Goal: Information Seeking & Learning: Learn about a topic

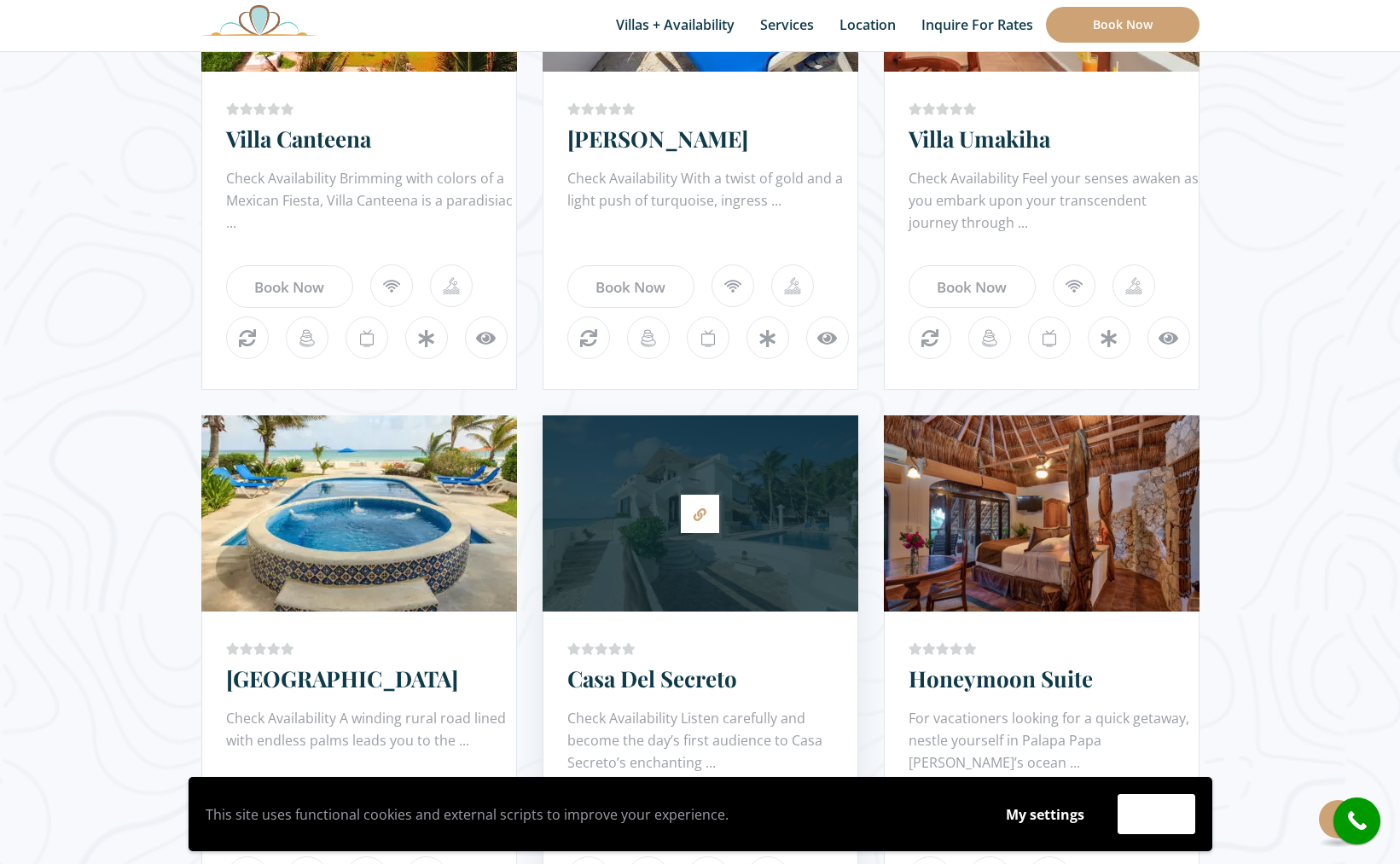
scroll to position [1210, 0]
drag, startPoint x: 741, startPoint y: 524, endPoint x: 845, endPoint y: 540, distance: 105.2
click at [742, 524] on div at bounding box center [700, 513] width 316 height 179
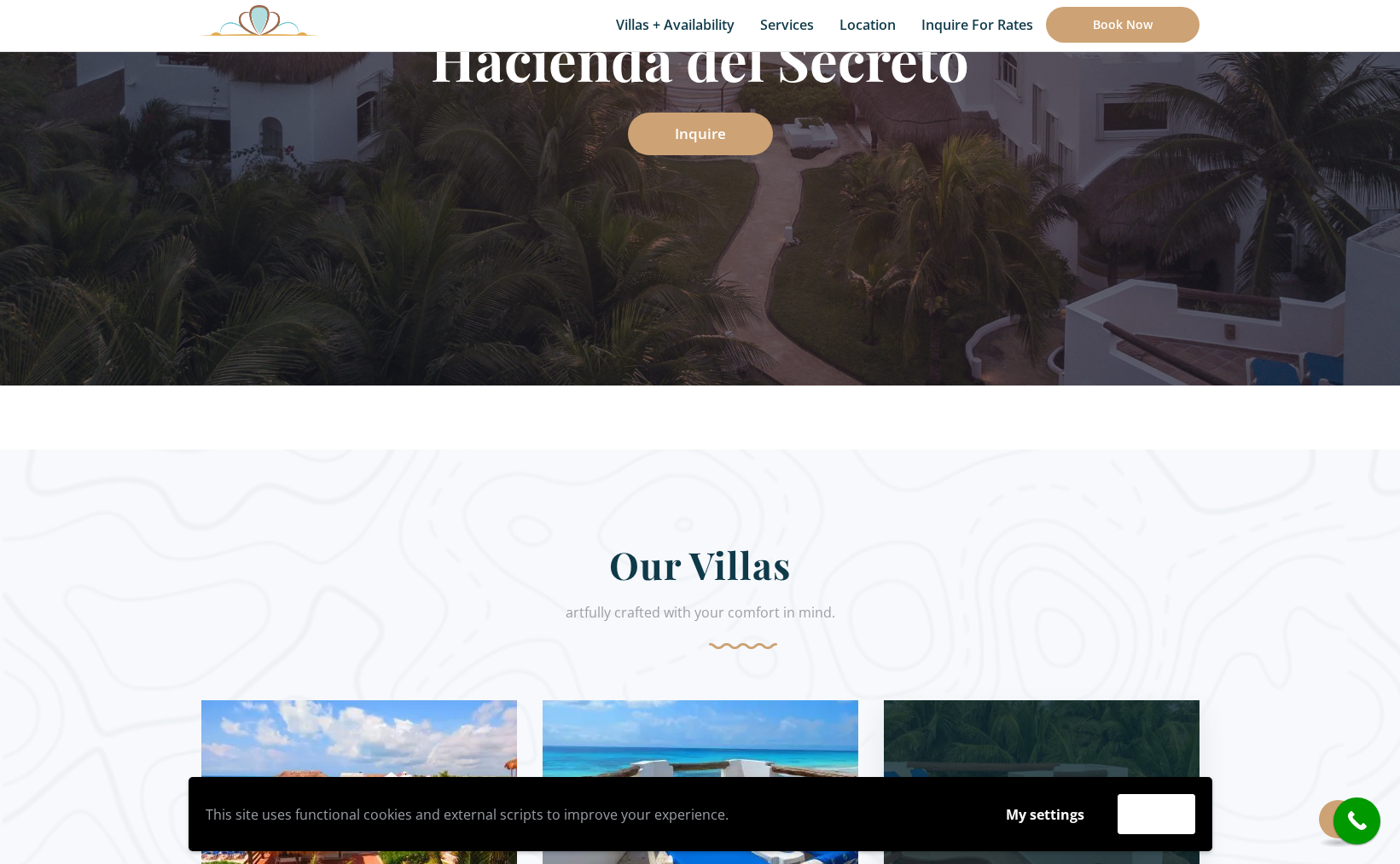
scroll to position [391, 0]
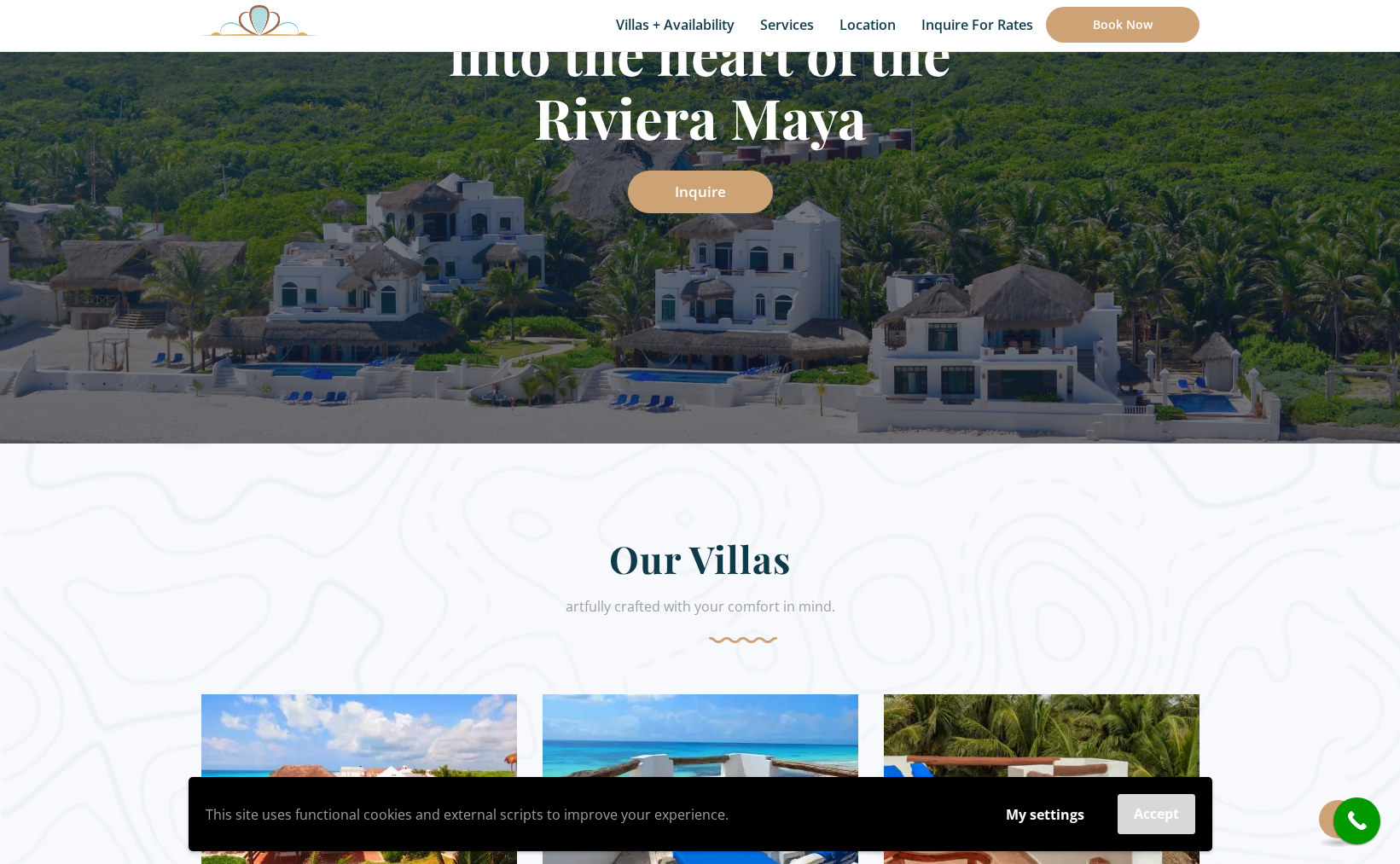
click at [1159, 814] on button "Accept" at bounding box center [1157, 813] width 78 height 40
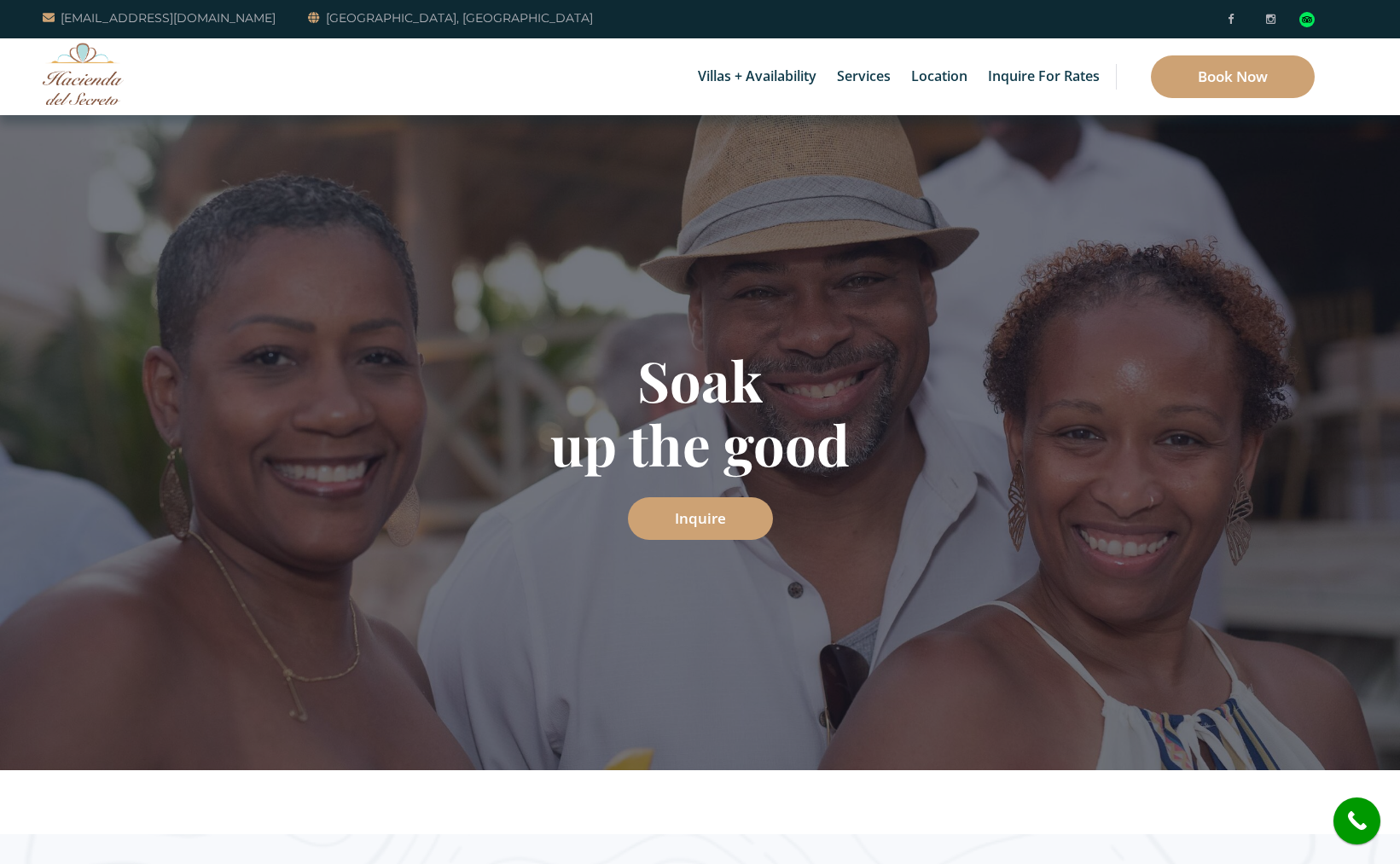
click at [79, 73] on img at bounding box center [83, 74] width 81 height 62
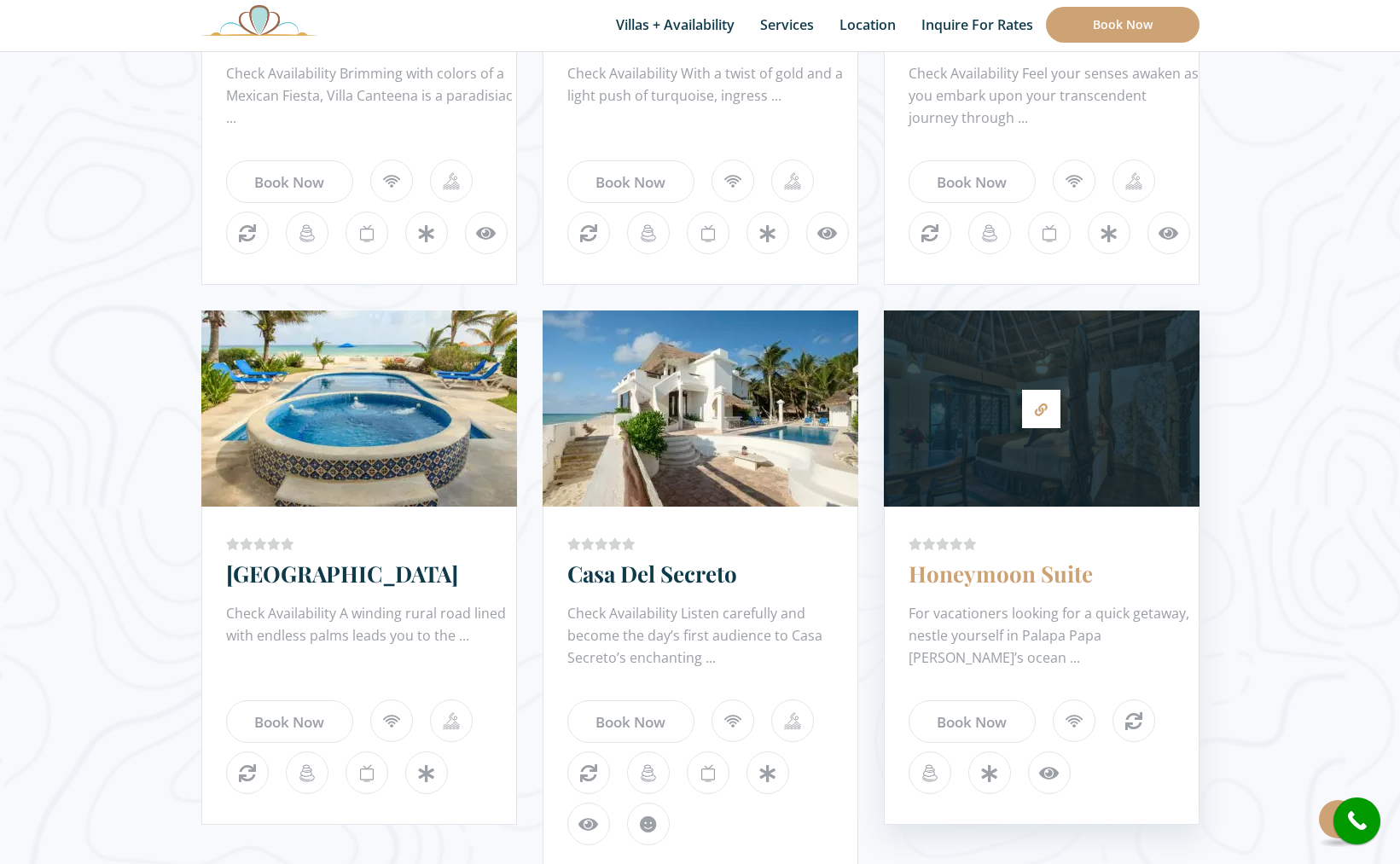
scroll to position [1314, 0]
click at [1003, 570] on link "Honeymoon Suite" at bounding box center [1000, 574] width 184 height 30
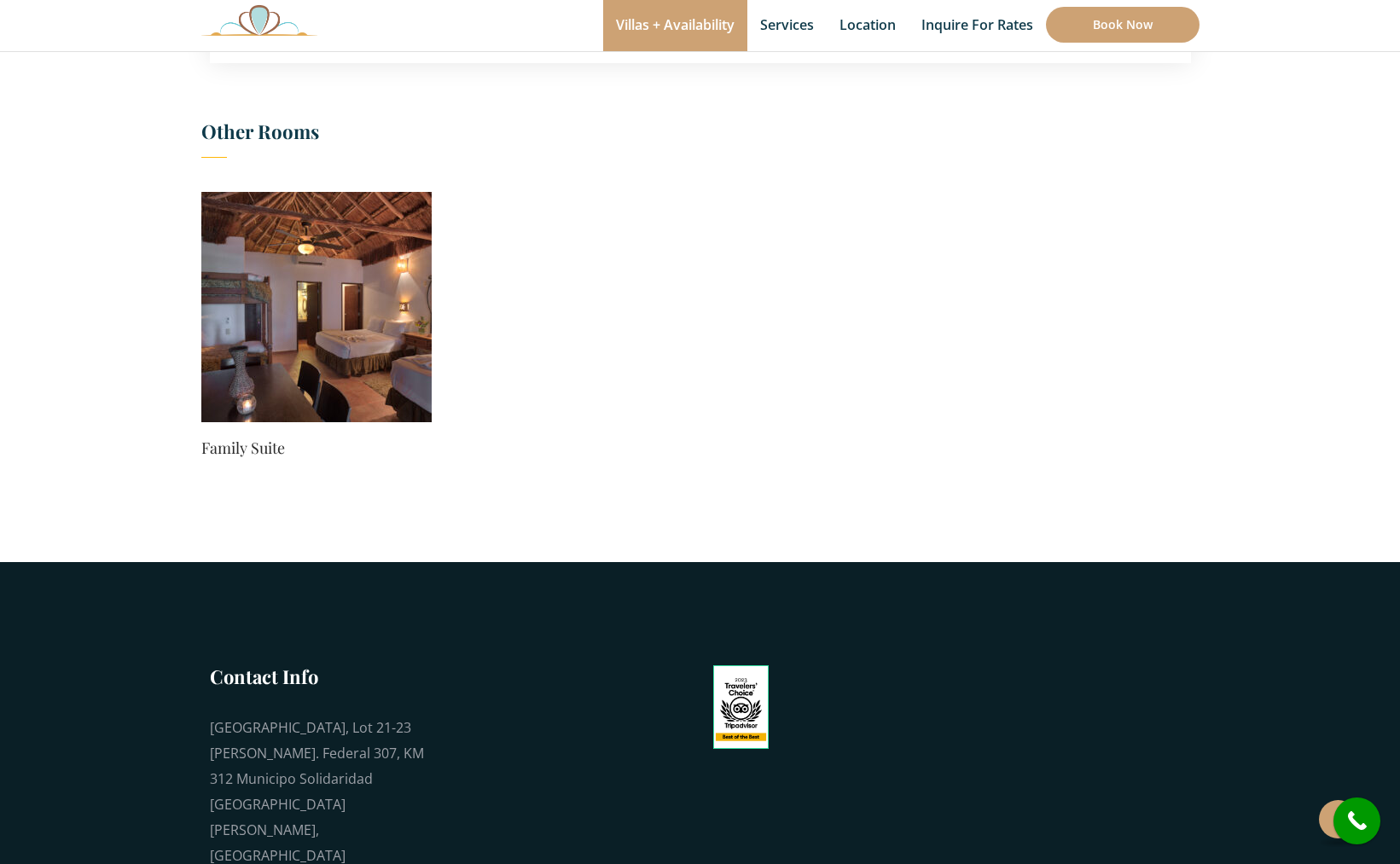
scroll to position [989, 0]
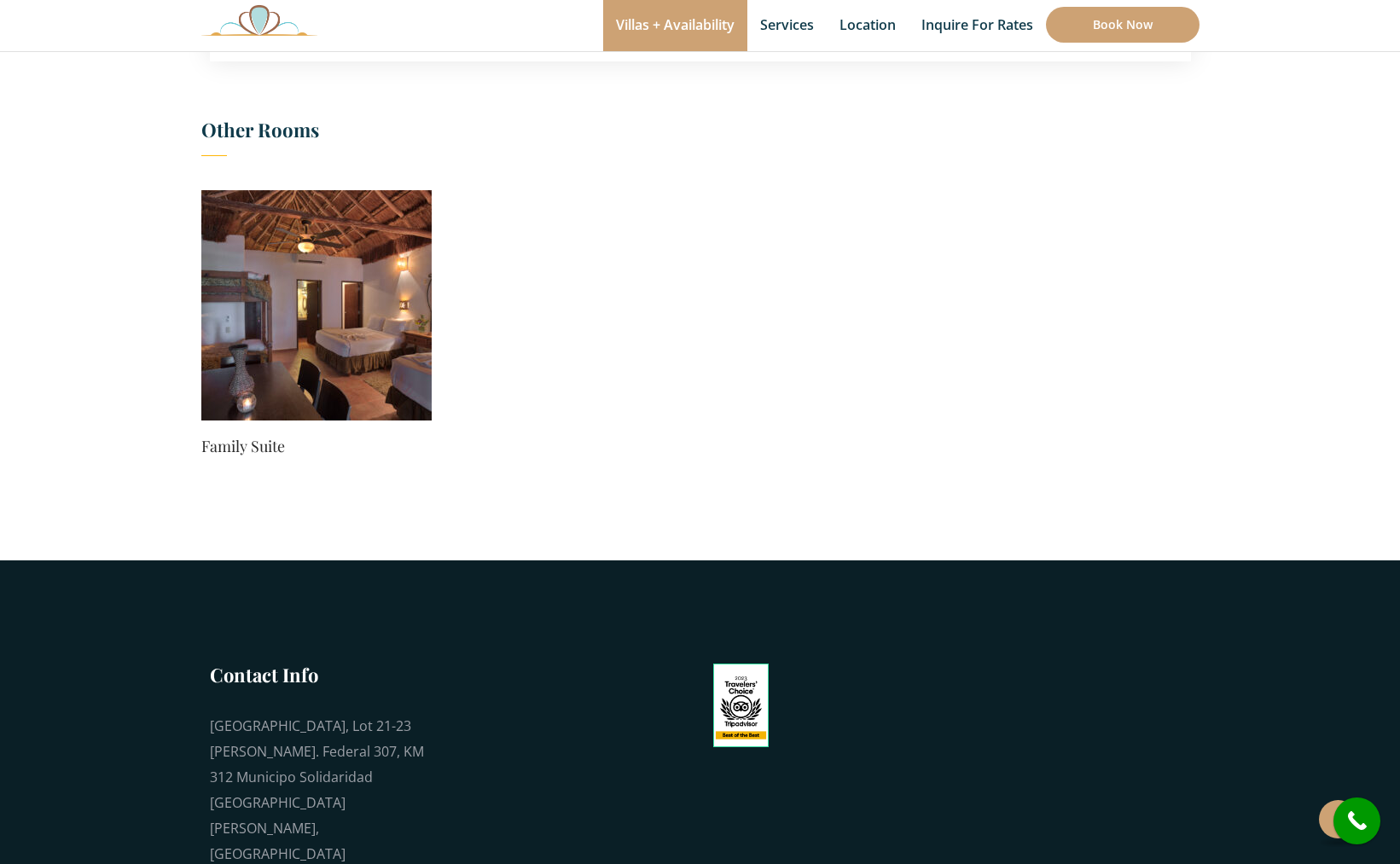
click at [338, 303] on img at bounding box center [316, 305] width 230 height 230
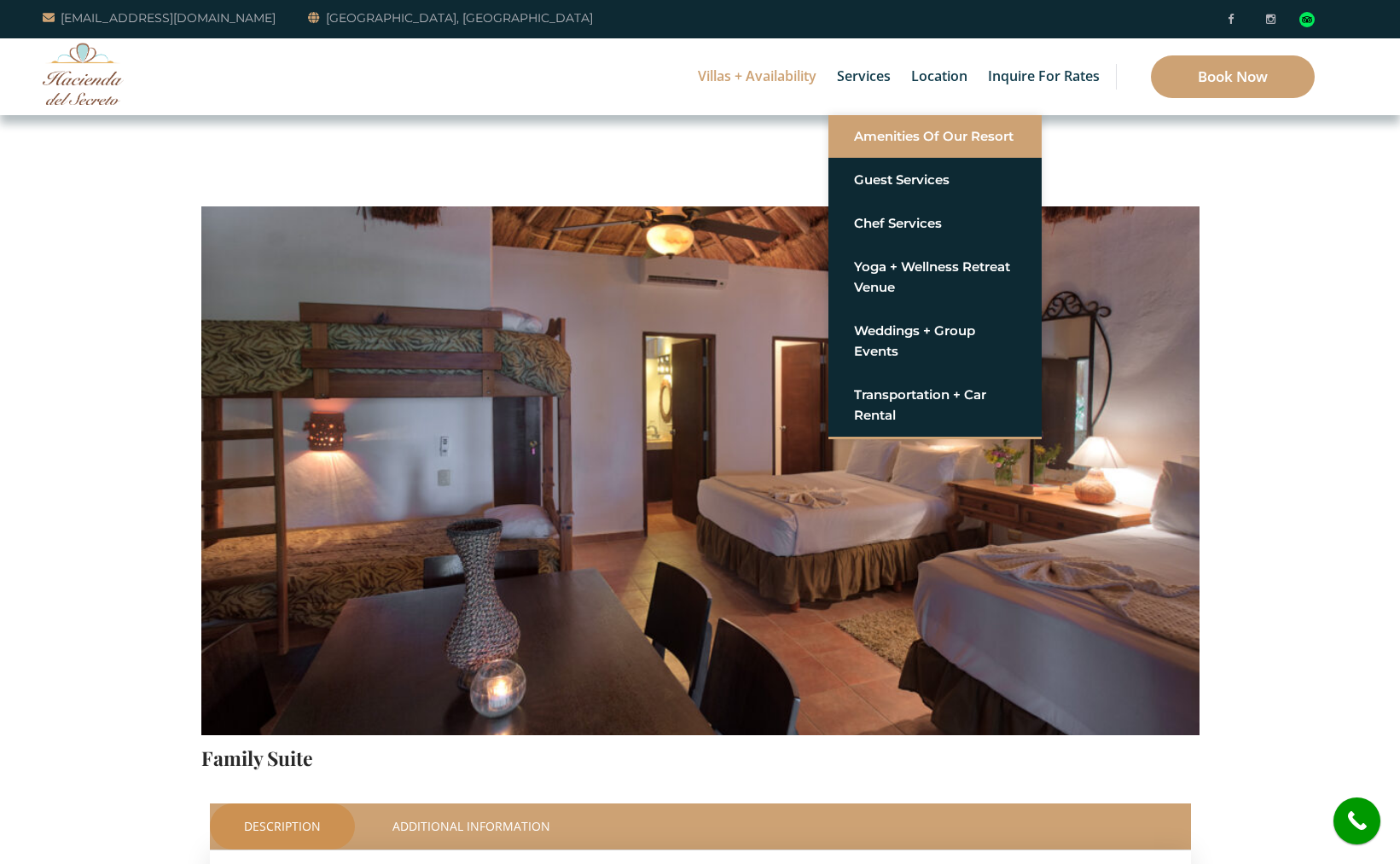
click at [903, 135] on link "Amenities of Our Resort" at bounding box center [935, 136] width 162 height 30
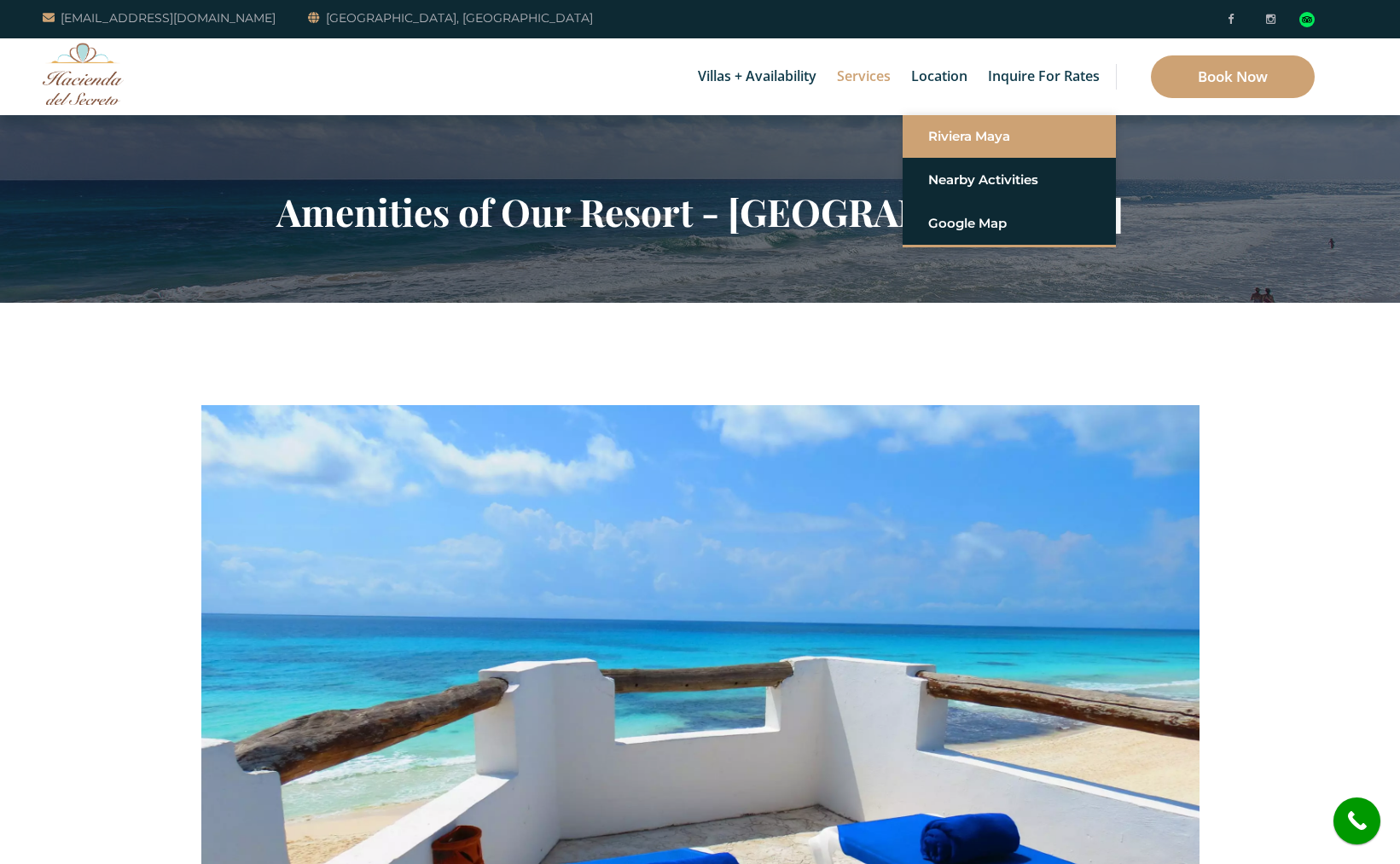
click at [995, 131] on link "Riviera Maya" at bounding box center [1010, 136] width 162 height 30
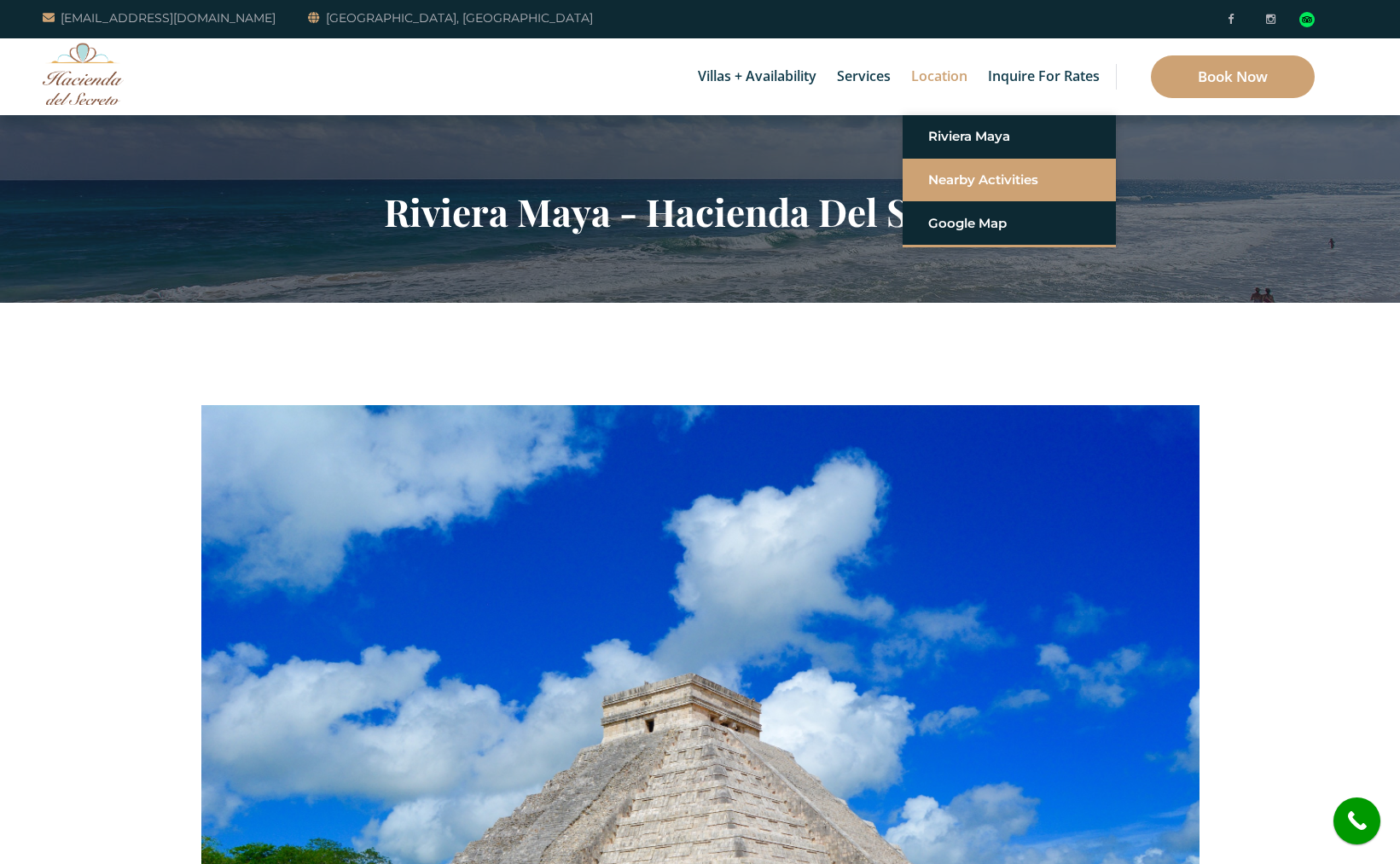
click at [972, 176] on link "Nearby Activities" at bounding box center [1010, 179] width 162 height 30
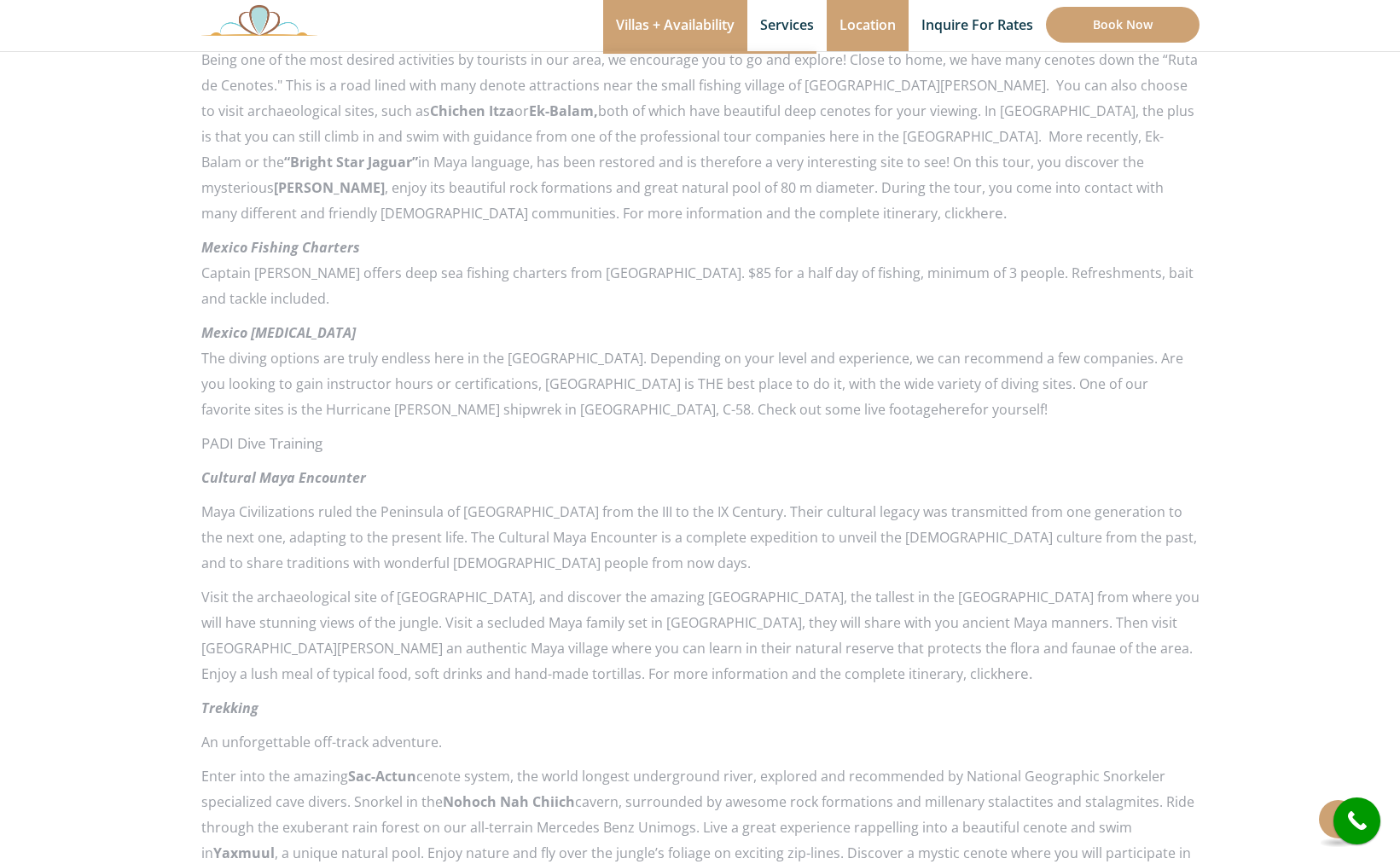
scroll to position [1889, 0]
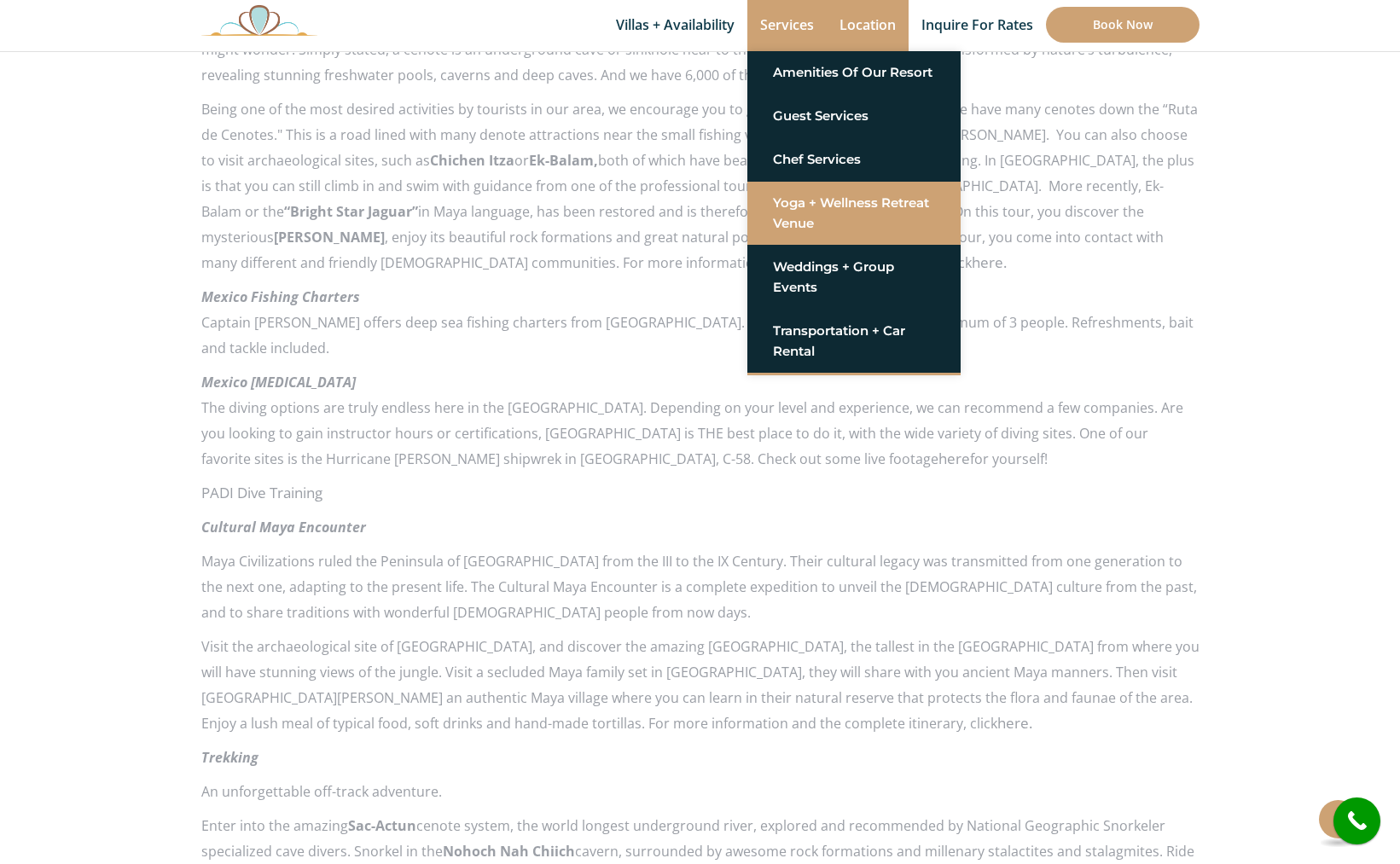
drag, startPoint x: 838, startPoint y: 201, endPoint x: 901, endPoint y: 213, distance: 64.1
click at [838, 201] on link "Yoga + Wellness Retreat Venue" at bounding box center [854, 213] width 162 height 51
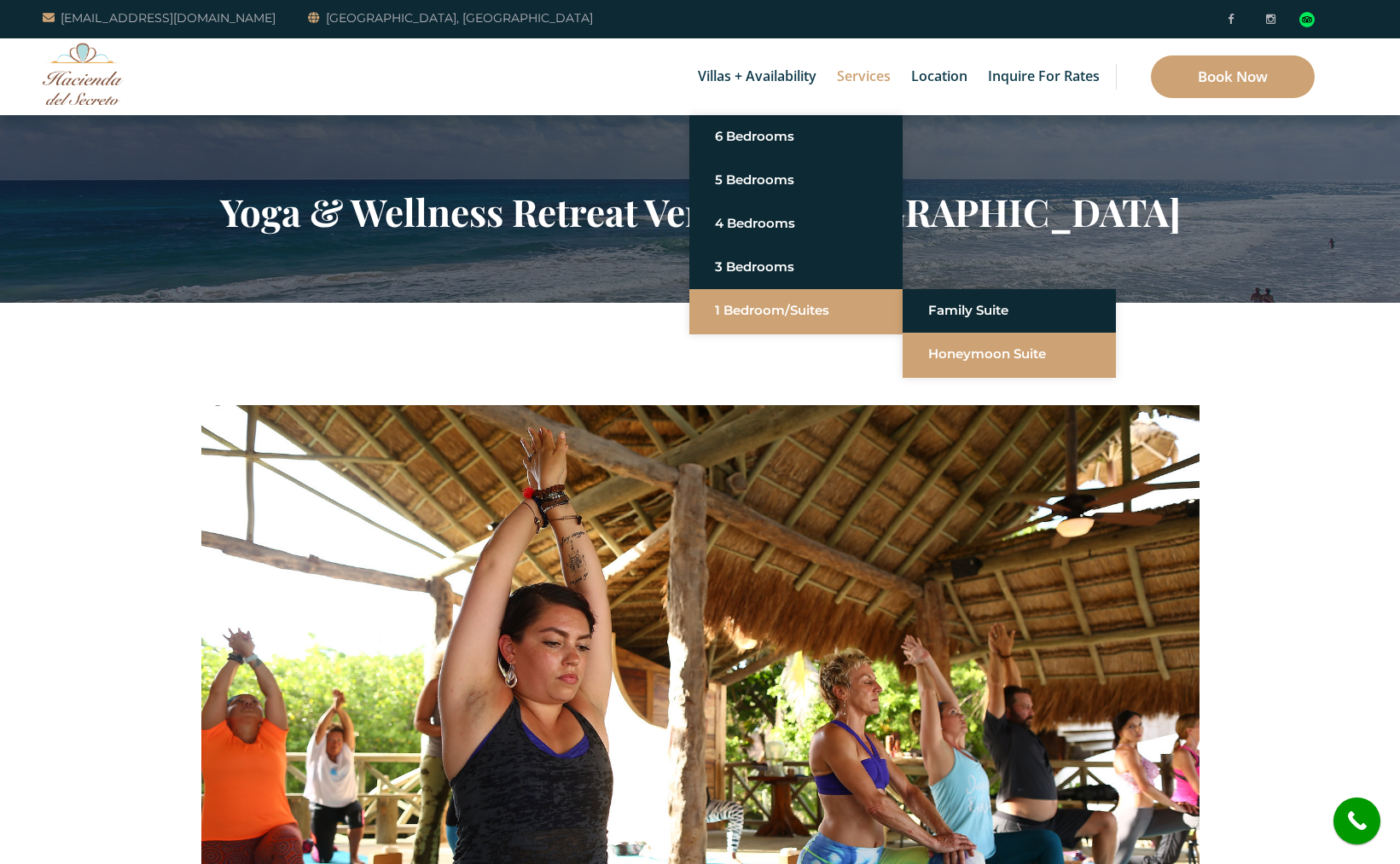
click at [1014, 350] on link "Honeymoon Suite" at bounding box center [1010, 353] width 162 height 30
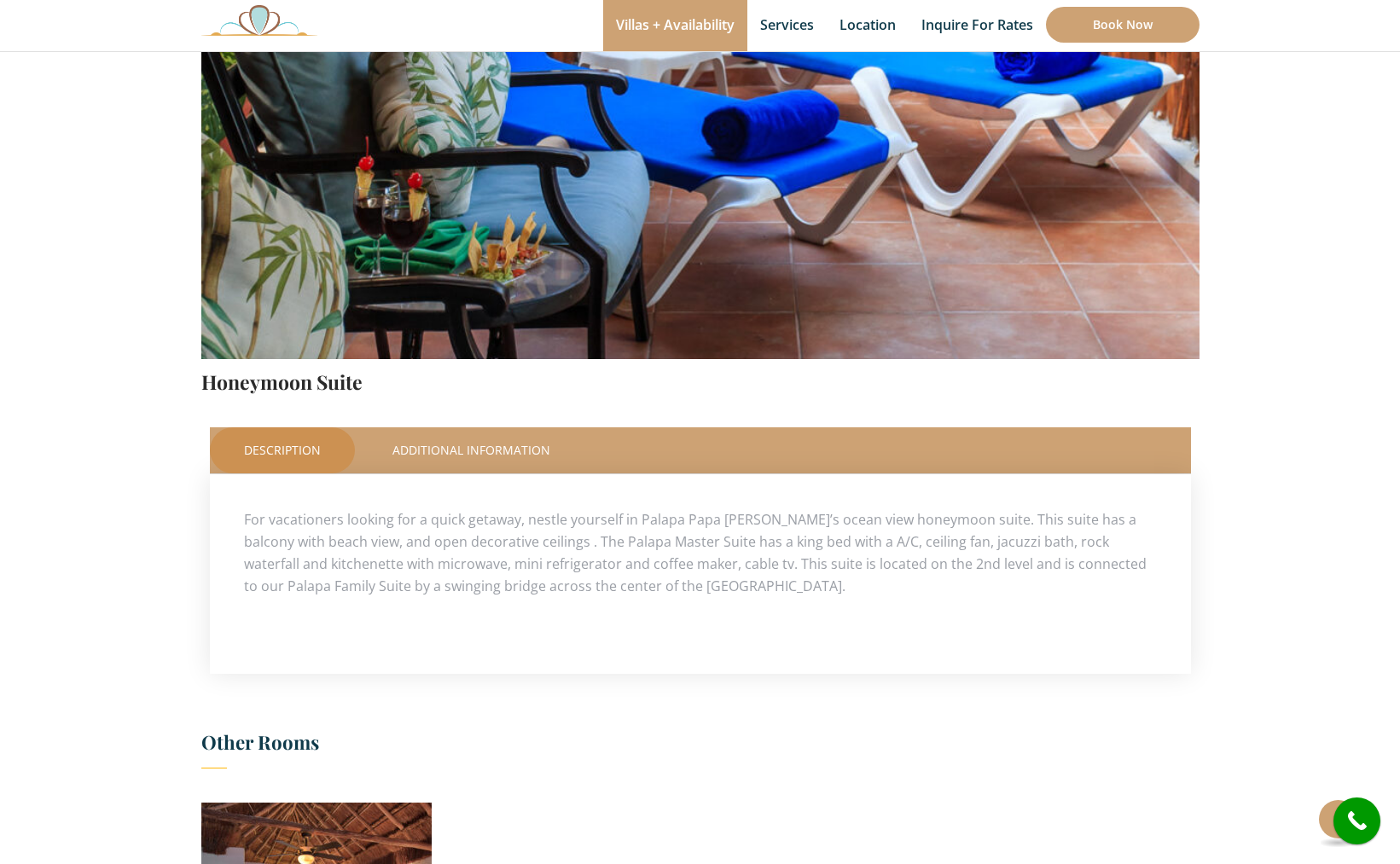
scroll to position [371, 0]
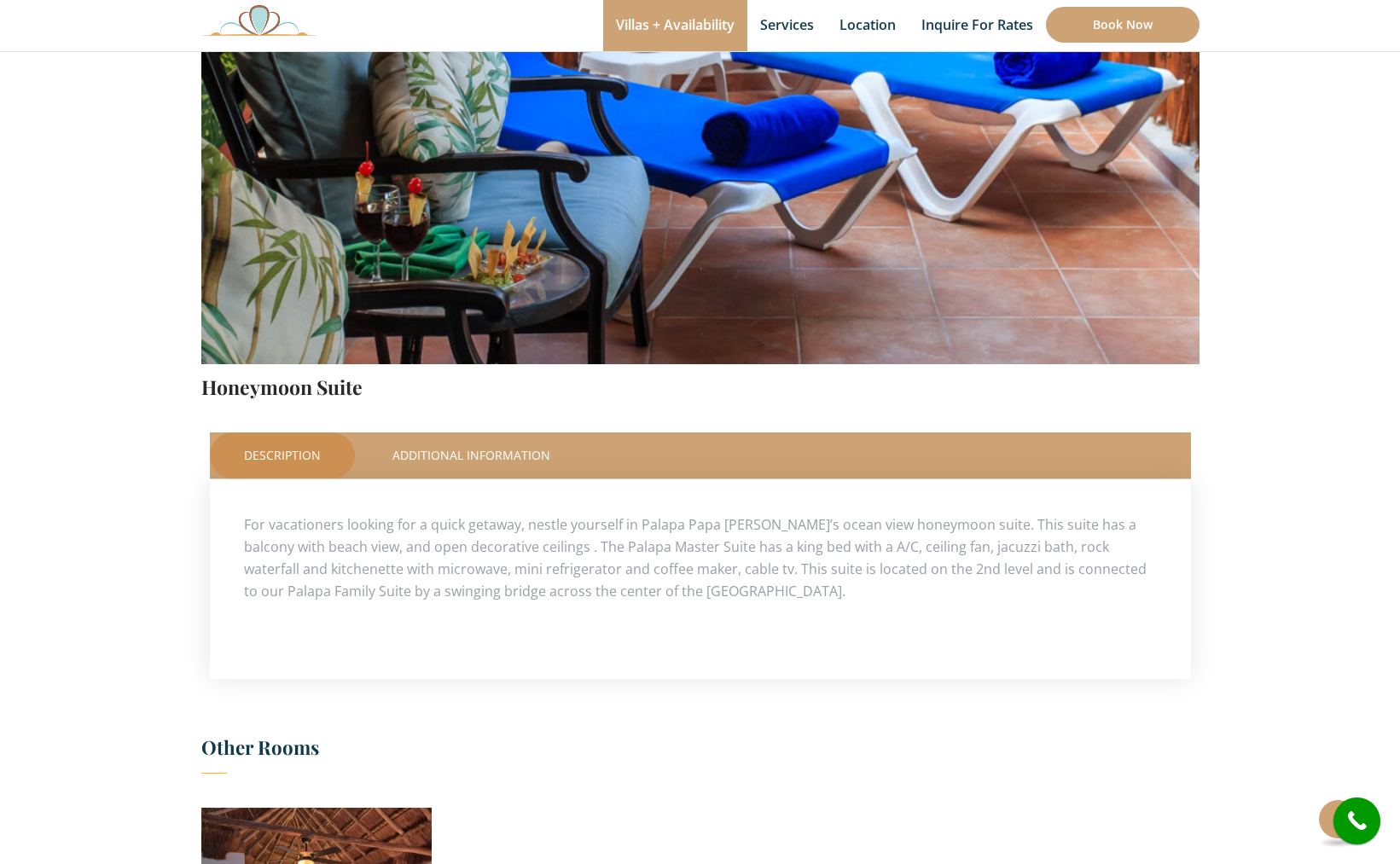
click at [260, 452] on link "Description" at bounding box center [282, 454] width 145 height 46
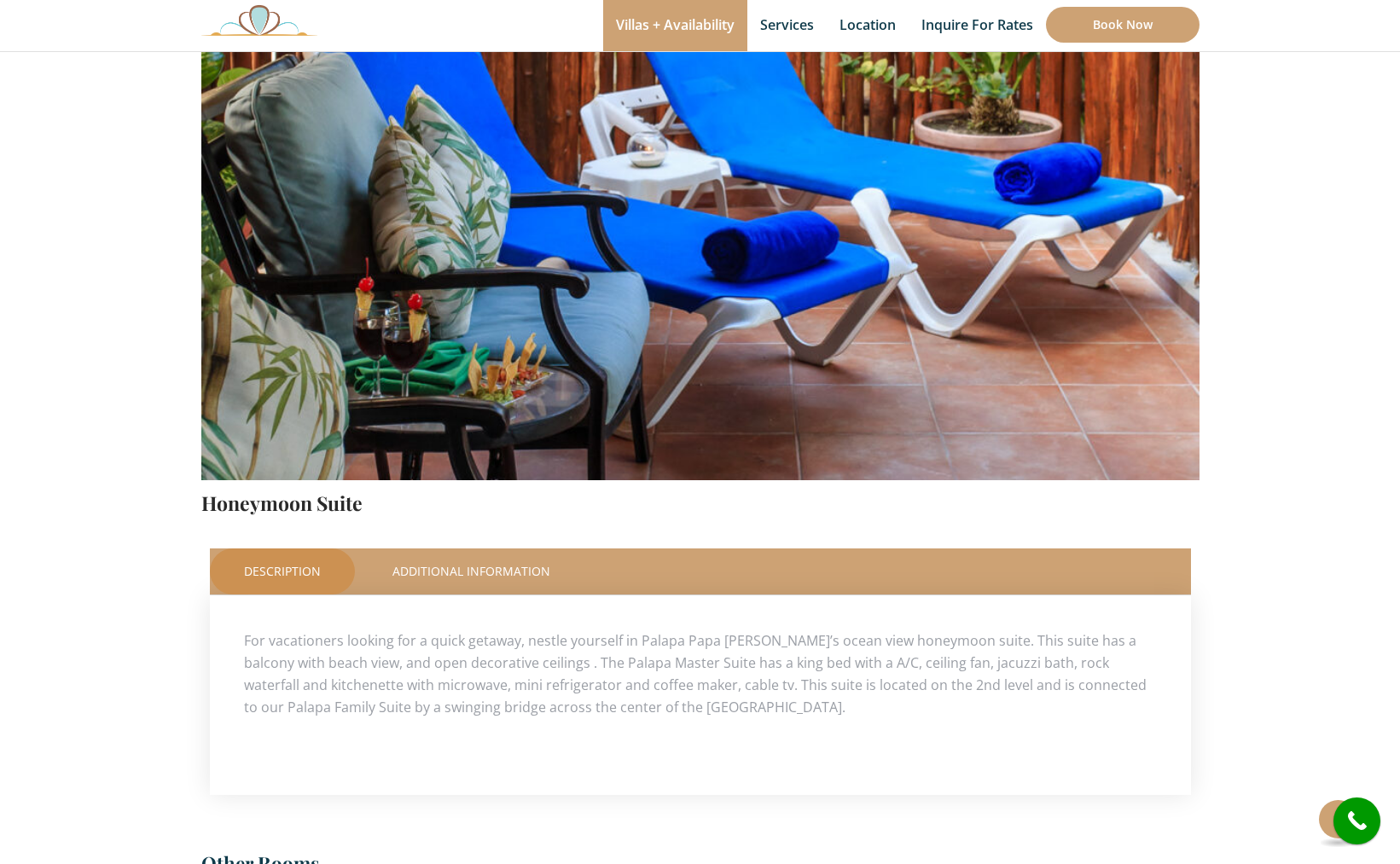
scroll to position [255, 0]
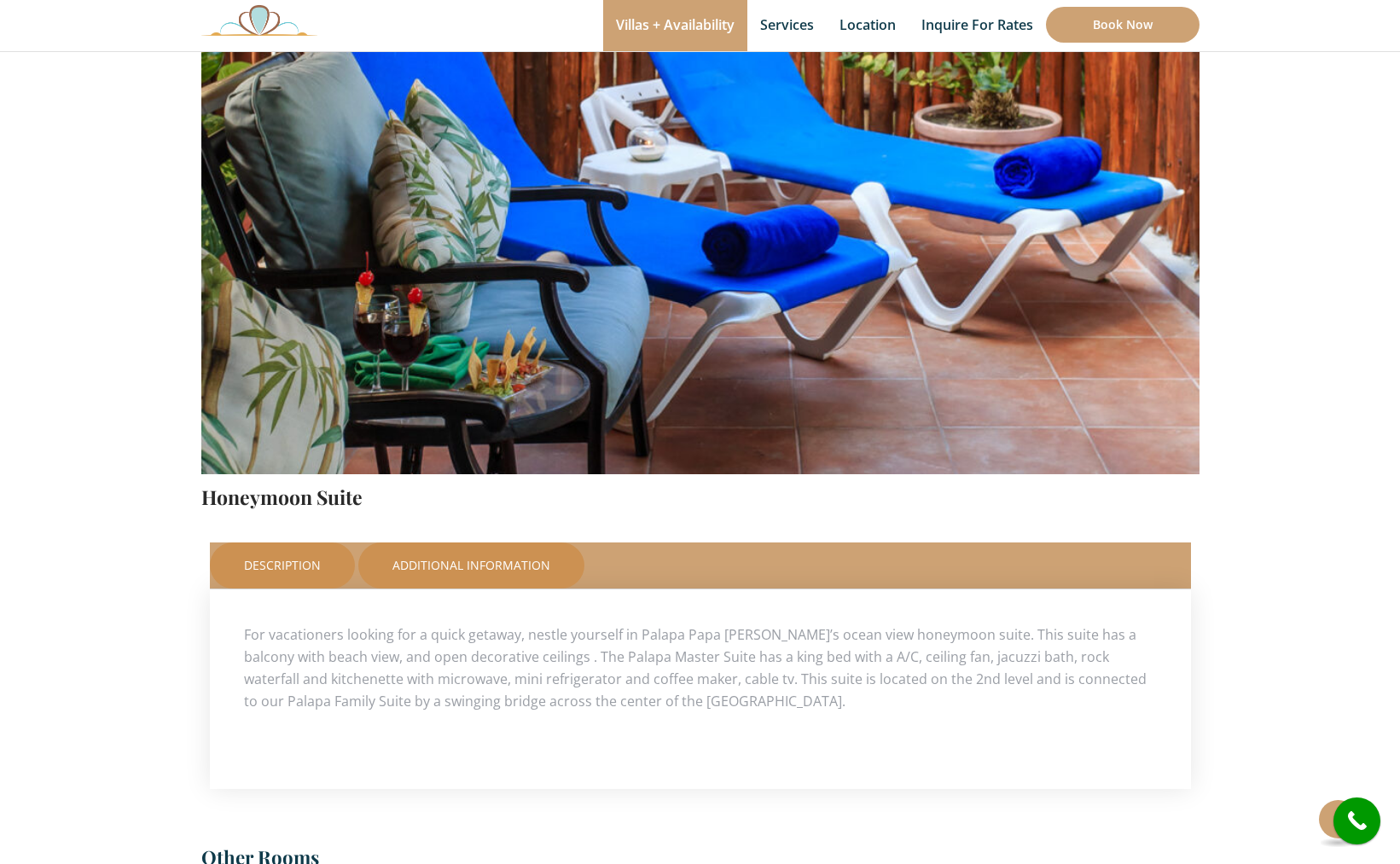
click at [470, 565] on link "Additional Information" at bounding box center [471, 565] width 226 height 46
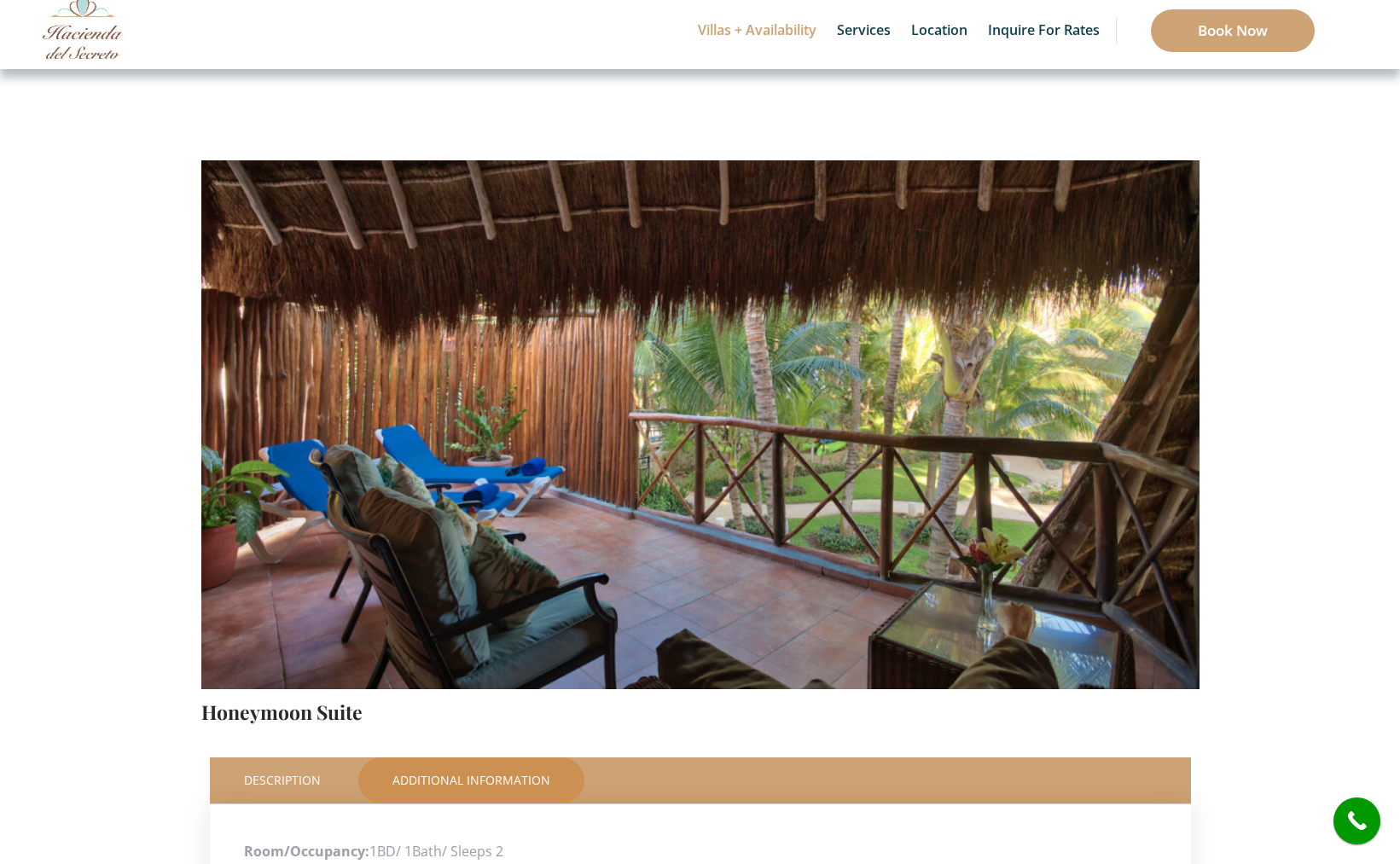
scroll to position [0, 0]
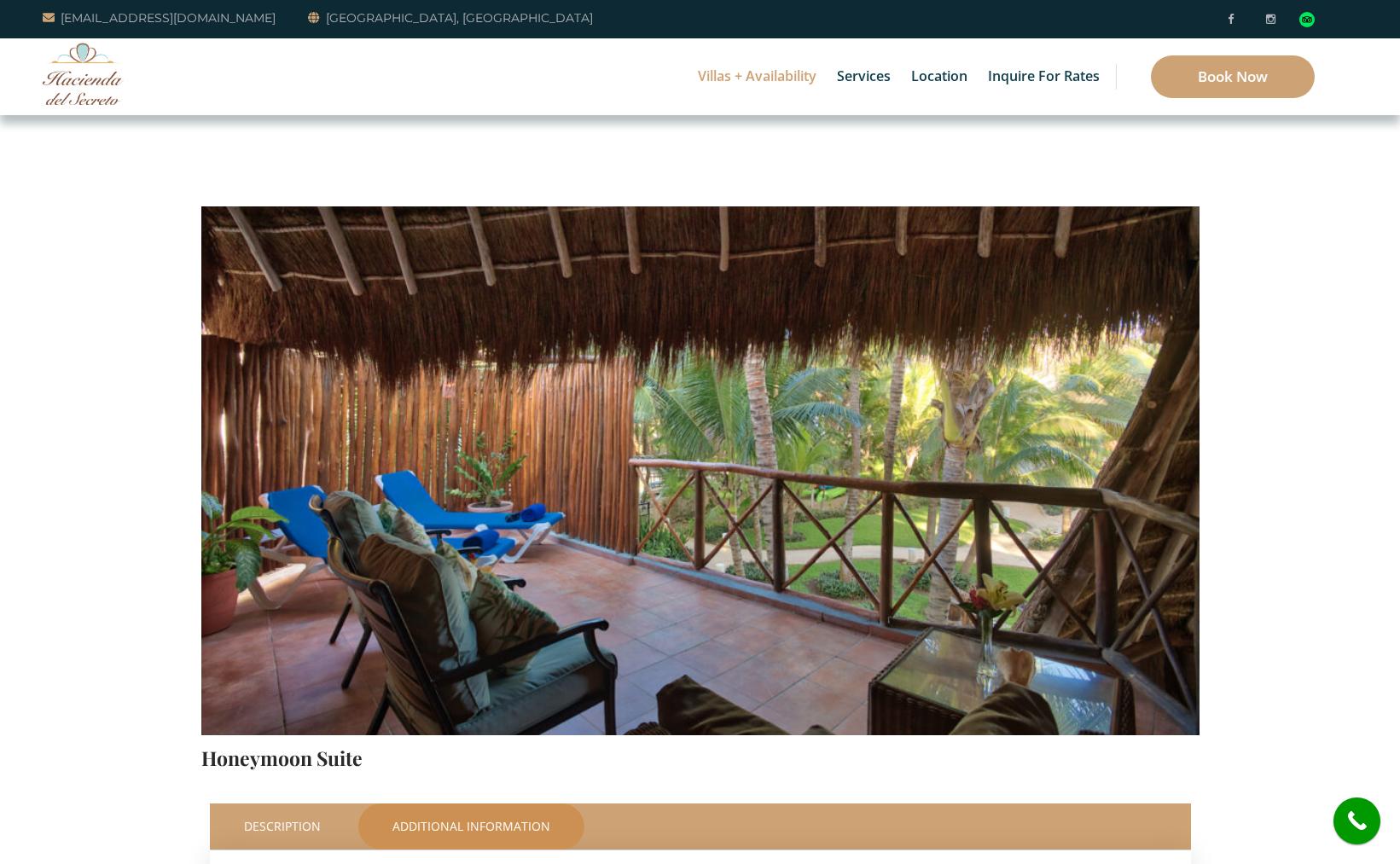
click at [1119, 463] on img at bounding box center [700, 407] width 998 height 665
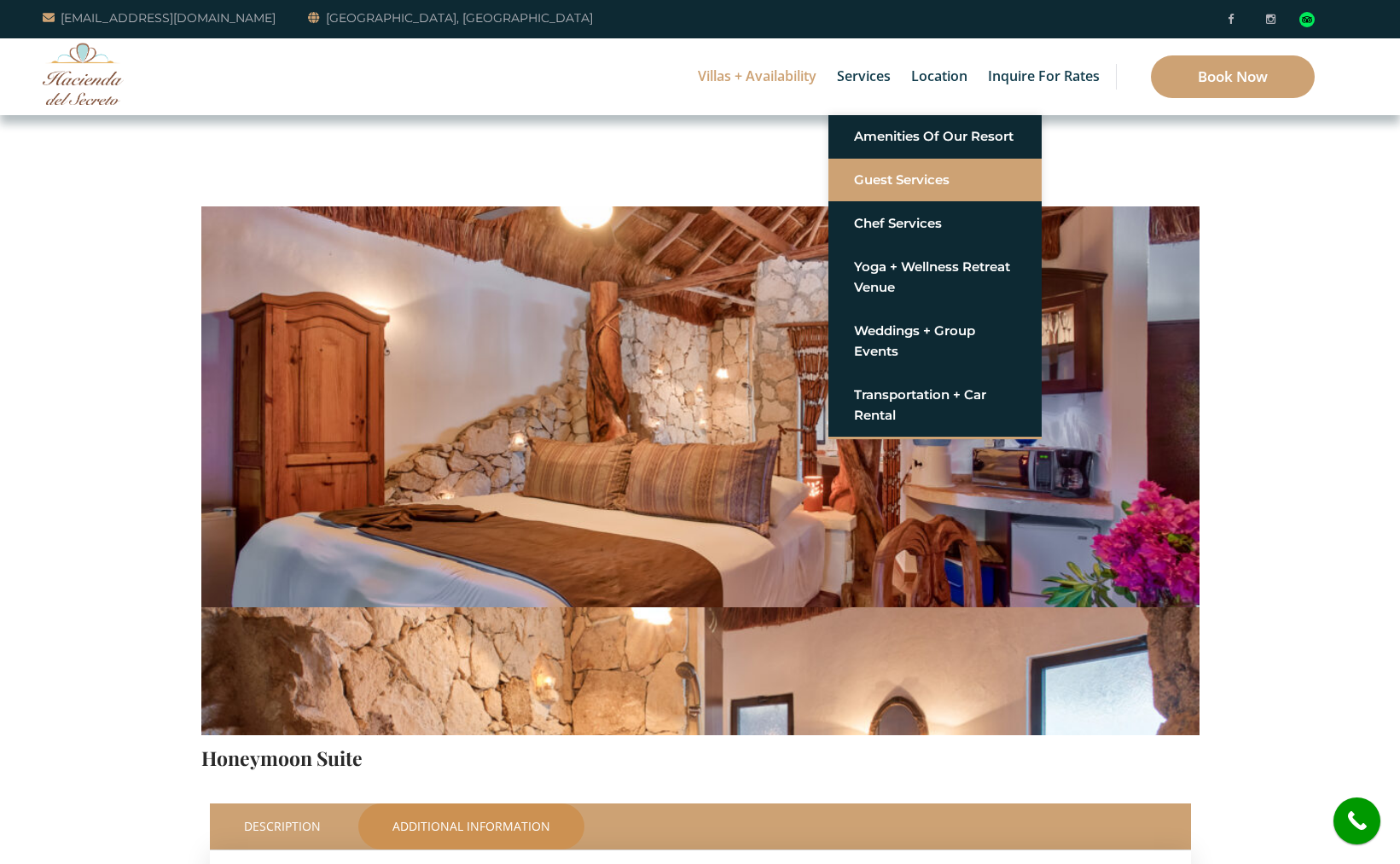
click at [869, 179] on link "Guest Services" at bounding box center [935, 179] width 162 height 30
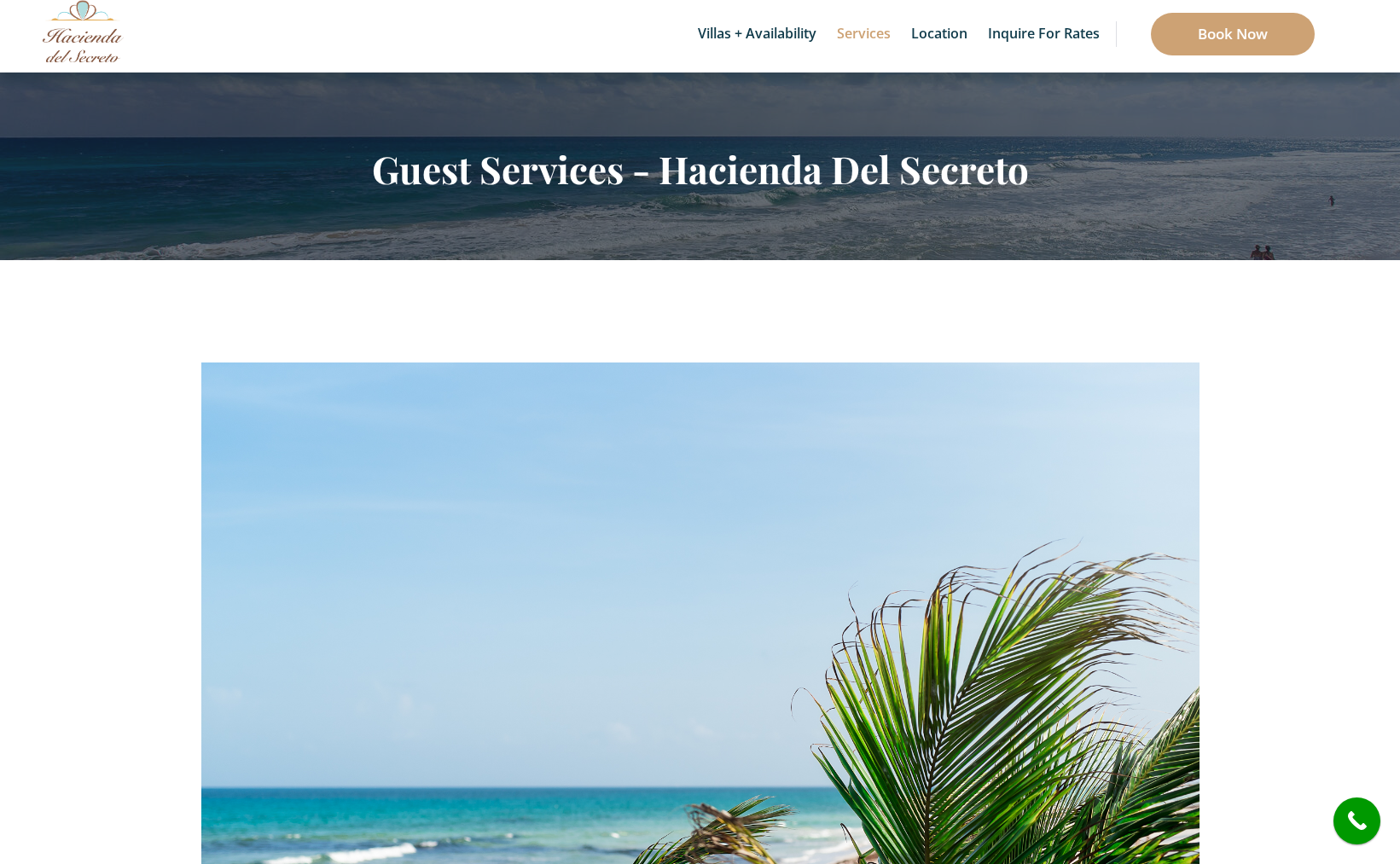
scroll to position [11, 0]
